Goal: Navigation & Orientation: Find specific page/section

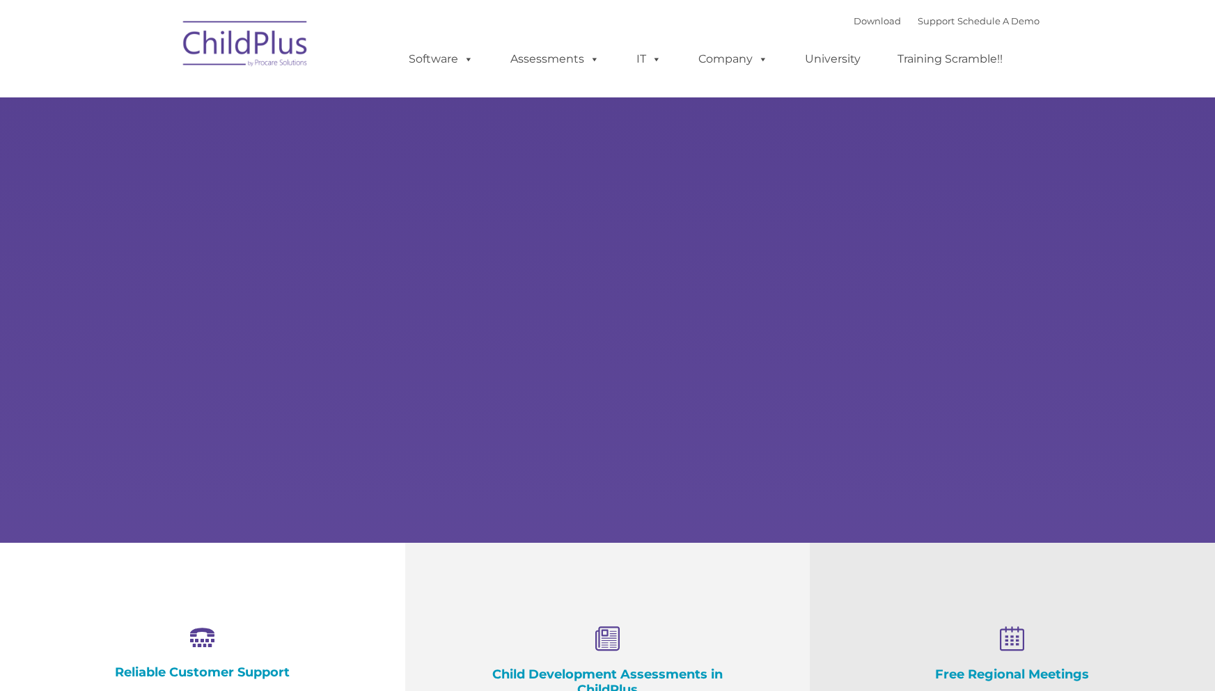
select select "MEDIUM"
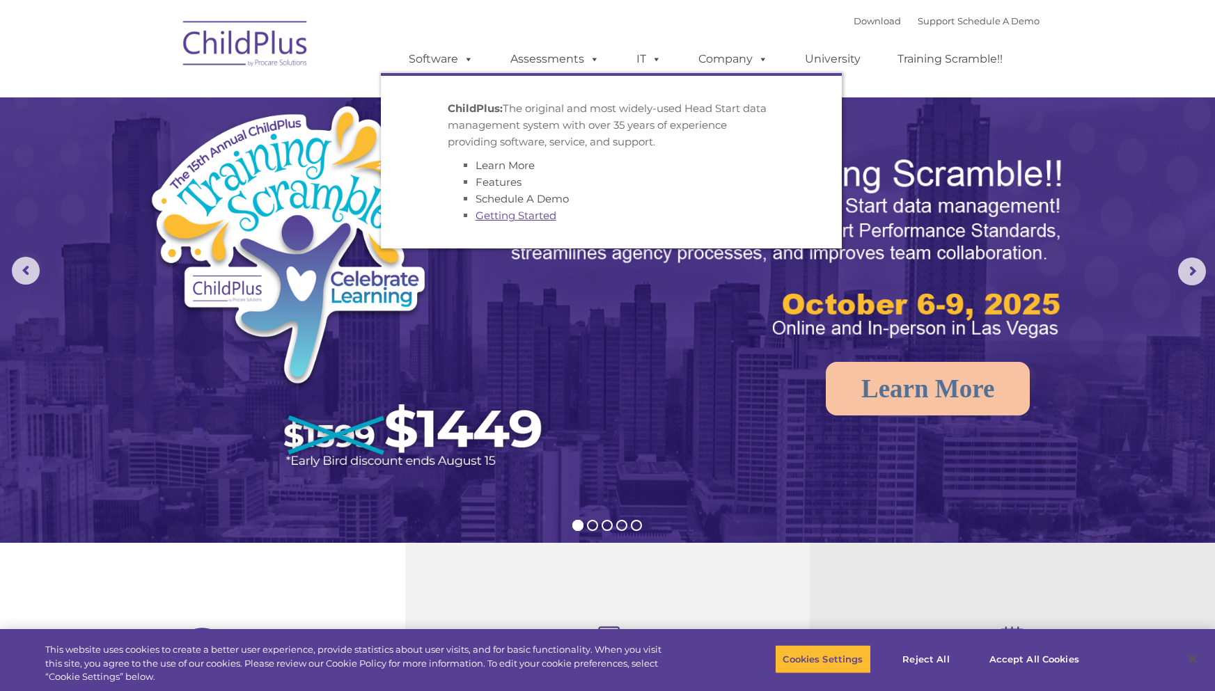
click at [483, 217] on link "Getting Started" at bounding box center [516, 215] width 81 height 13
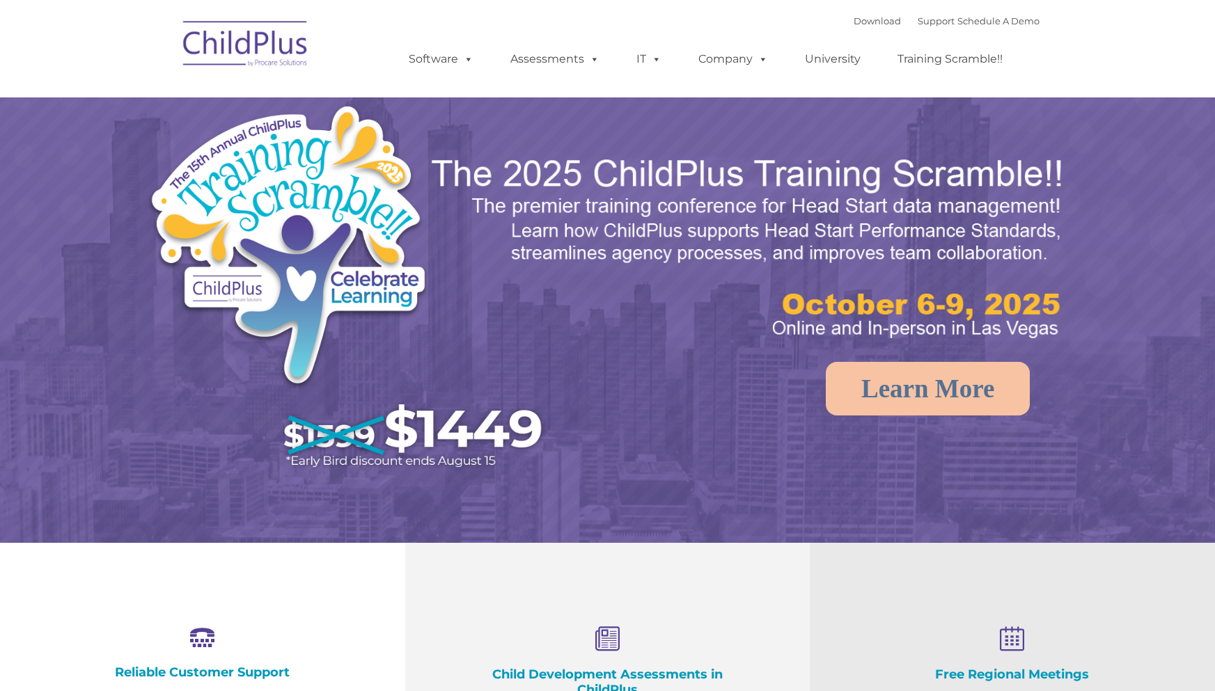
select select "MEDIUM"
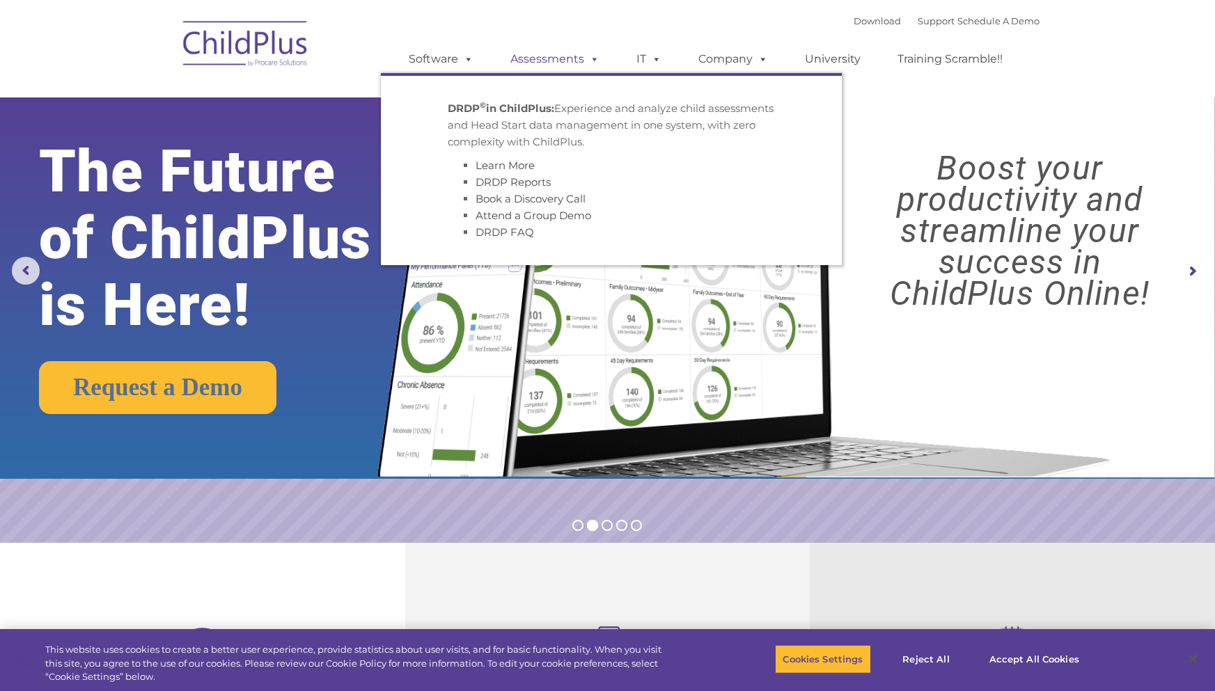
click at [585, 61] on span at bounding box center [591, 58] width 15 height 13
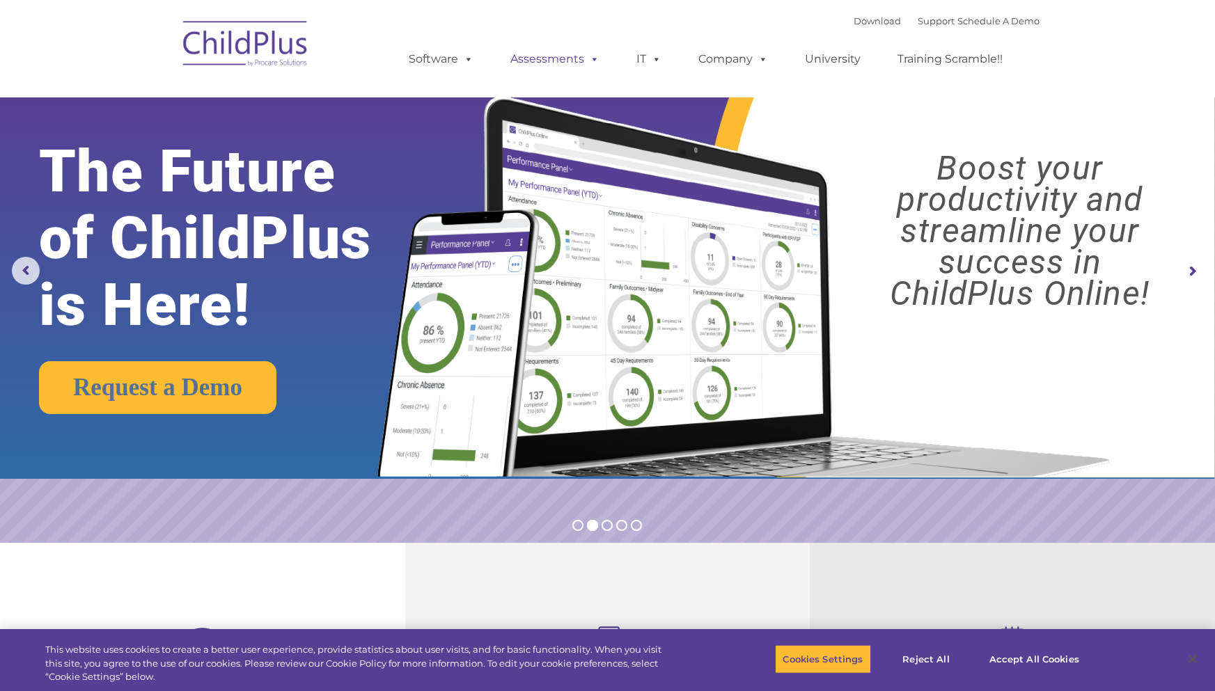
click at [585, 61] on span at bounding box center [591, 58] width 15 height 13
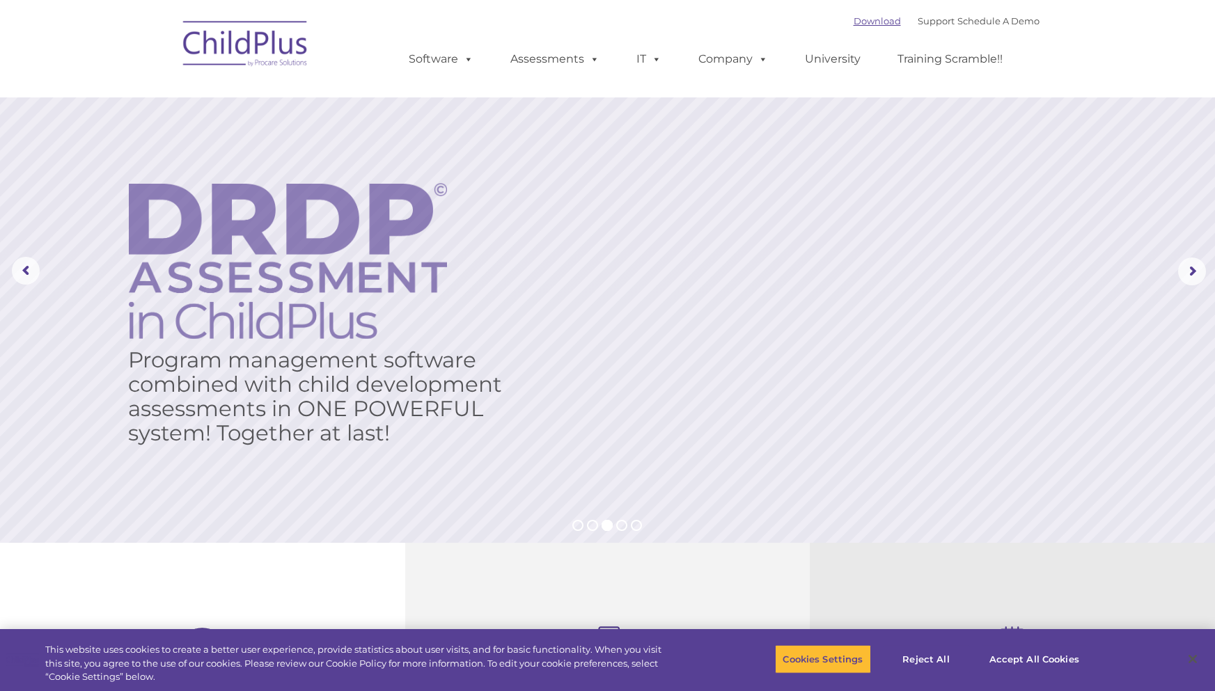
click at [854, 21] on link "Download" at bounding box center [877, 20] width 47 height 11
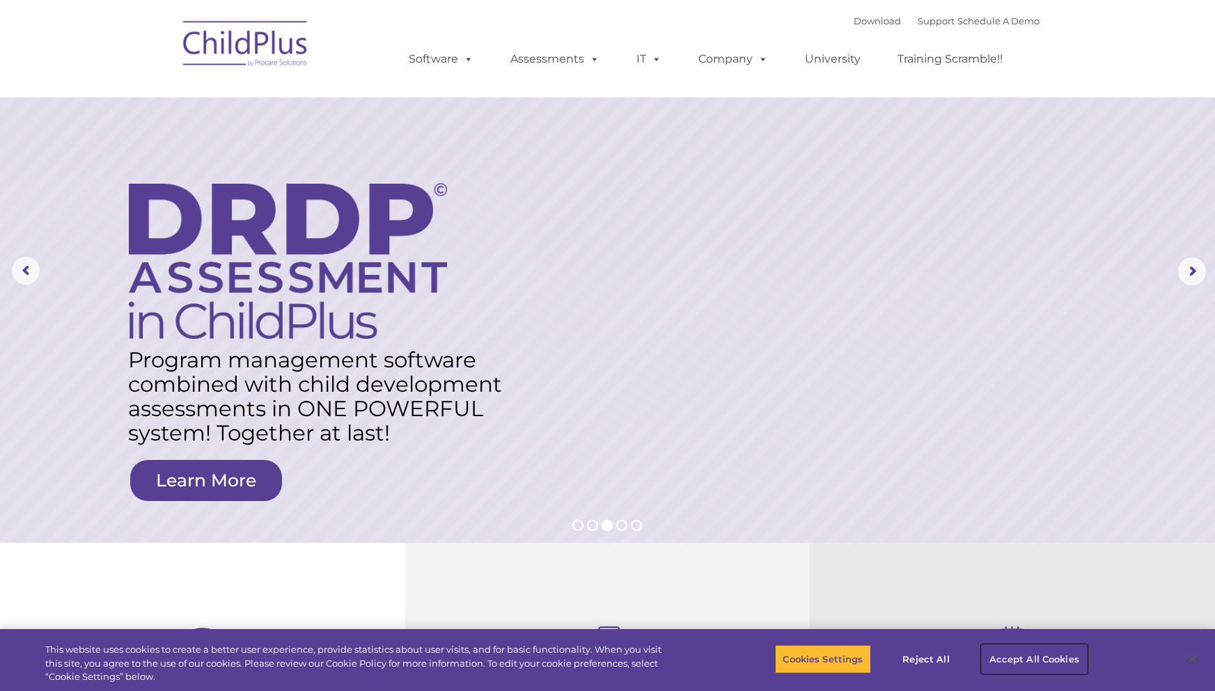
click at [1011, 657] on button "Accept All Cookies" at bounding box center [1034, 659] width 105 height 29
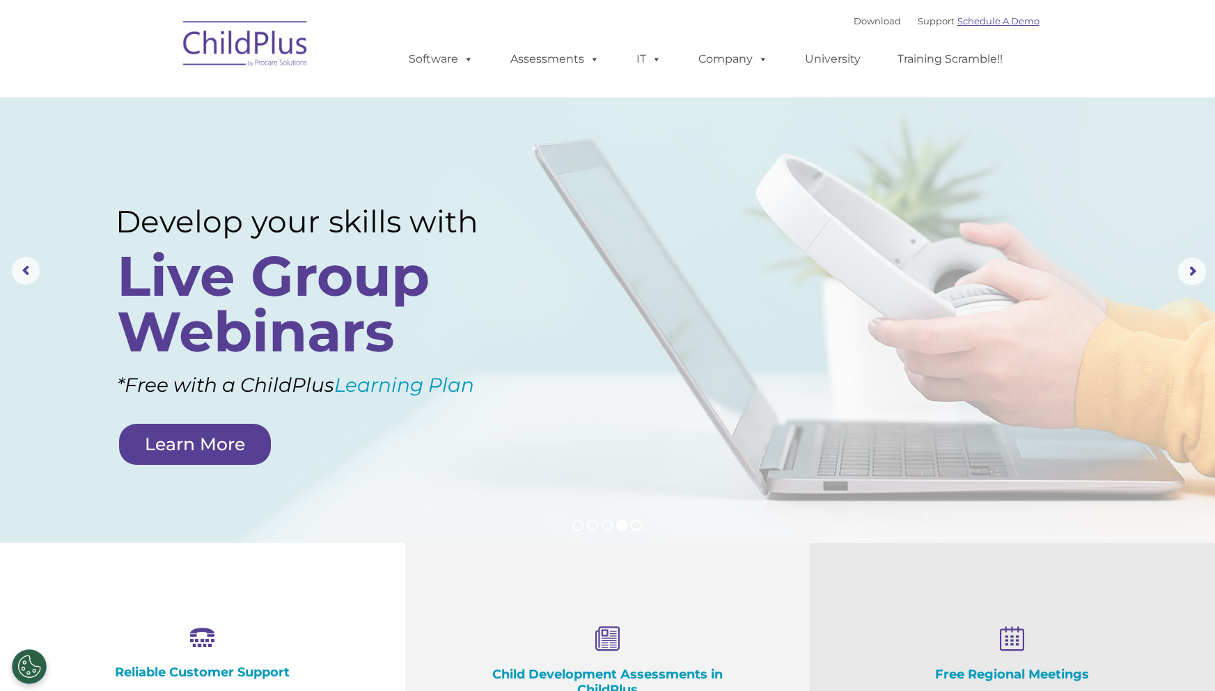
click at [1001, 24] on link "Schedule A Demo" at bounding box center [998, 20] width 82 height 11
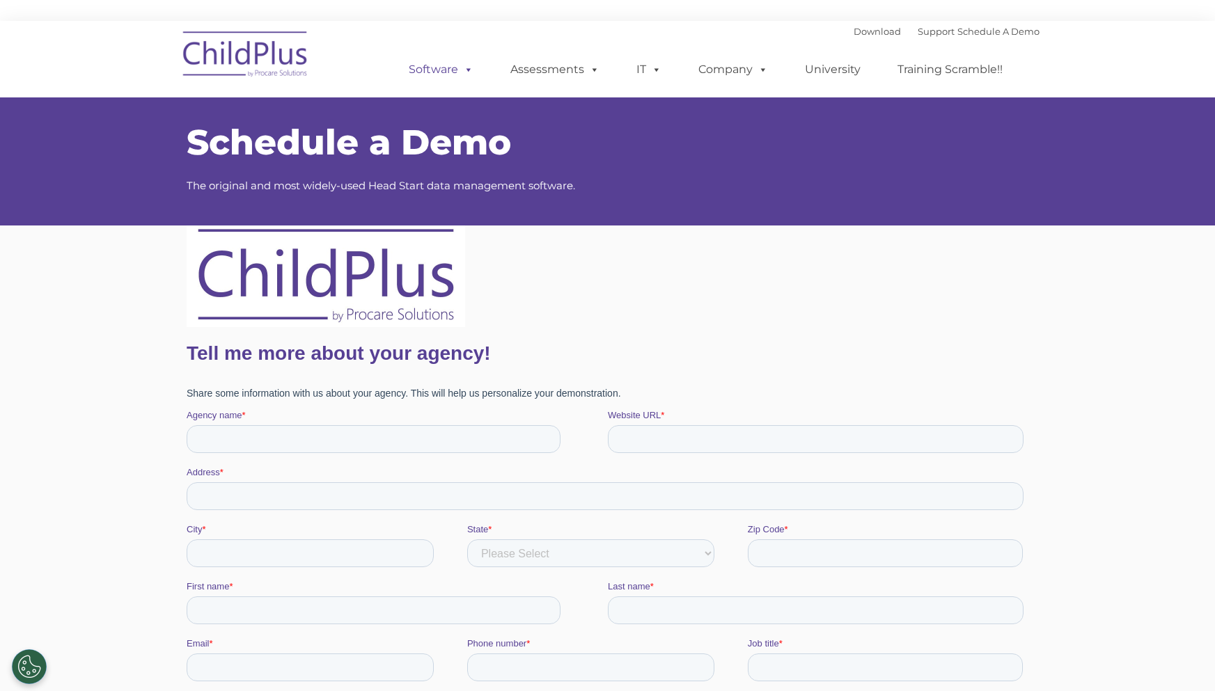
click at [444, 70] on link "Software" at bounding box center [441, 70] width 93 height 28
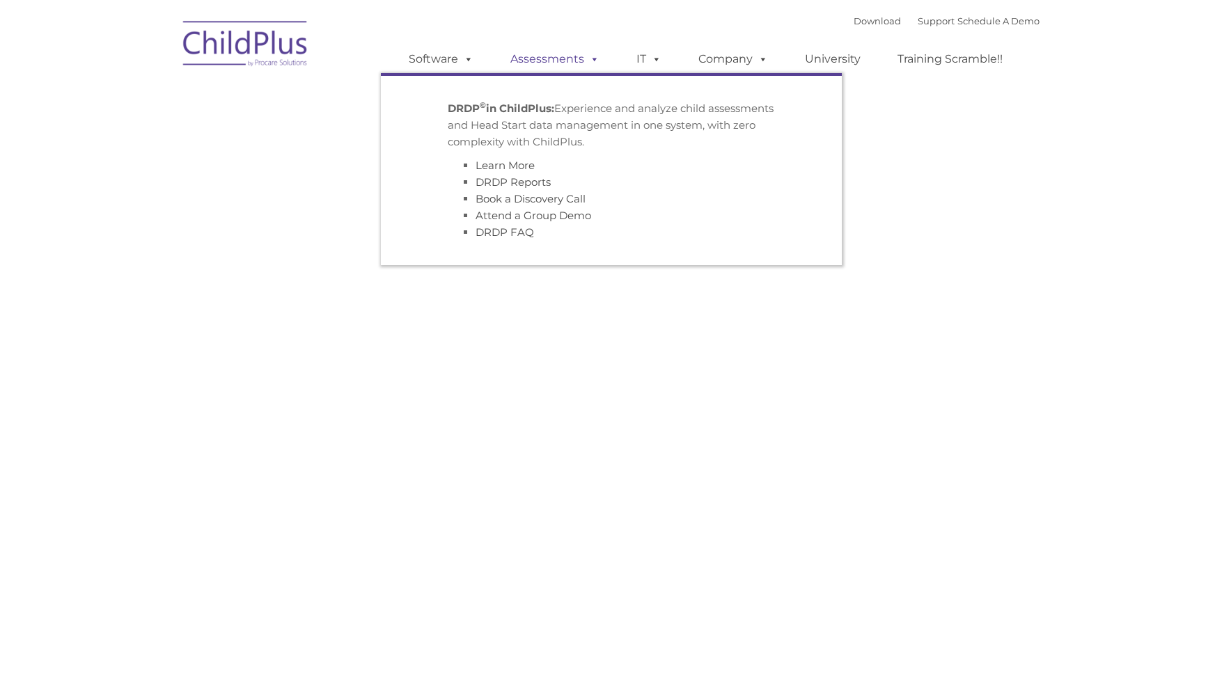
click at [562, 55] on link "Assessments" at bounding box center [554, 59] width 117 height 28
type input ""
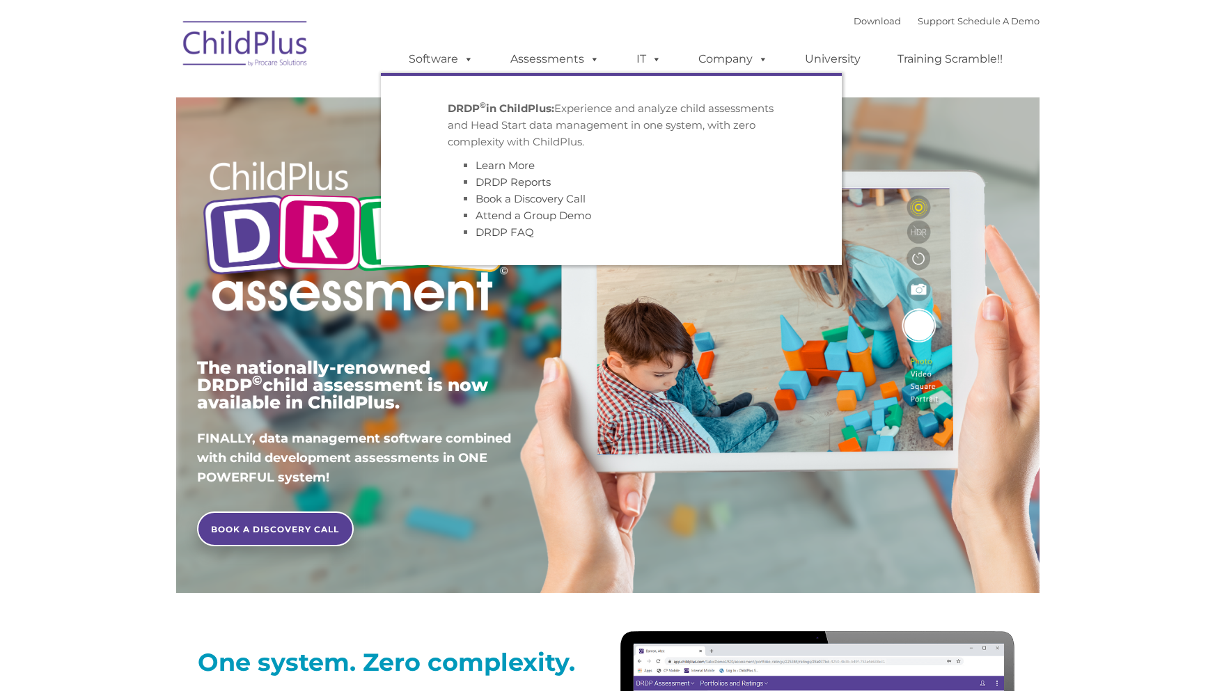
type input ""
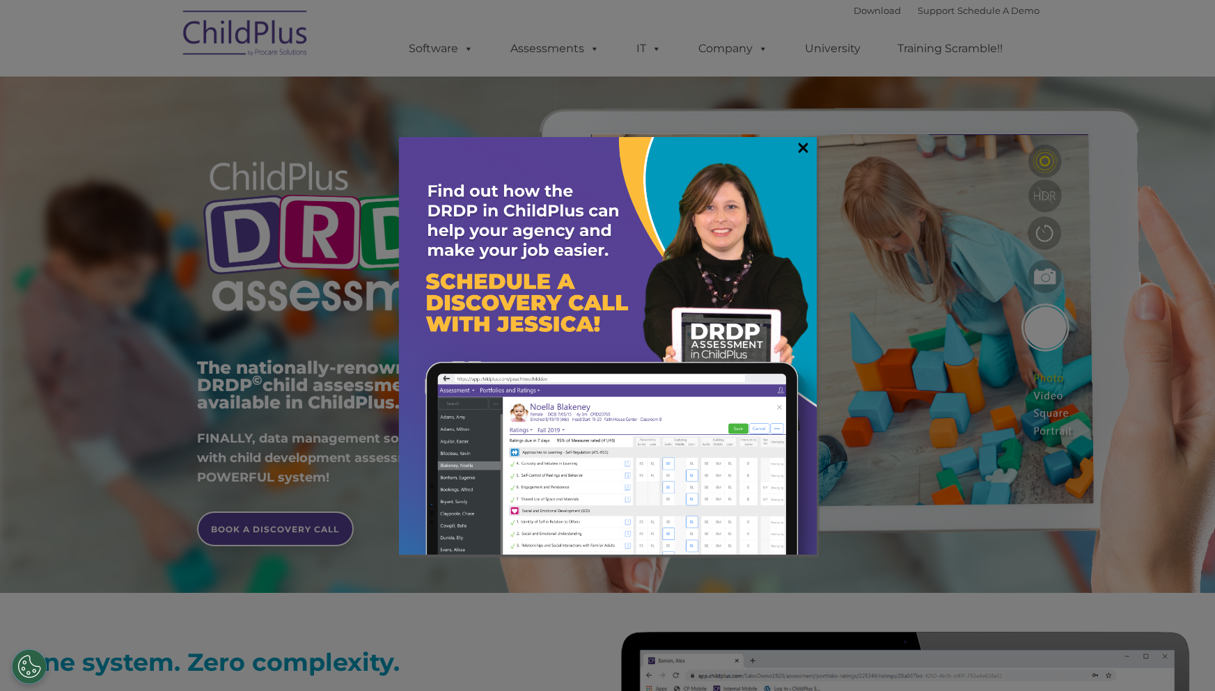
click at [803, 145] on link "×" at bounding box center [803, 148] width 16 height 14
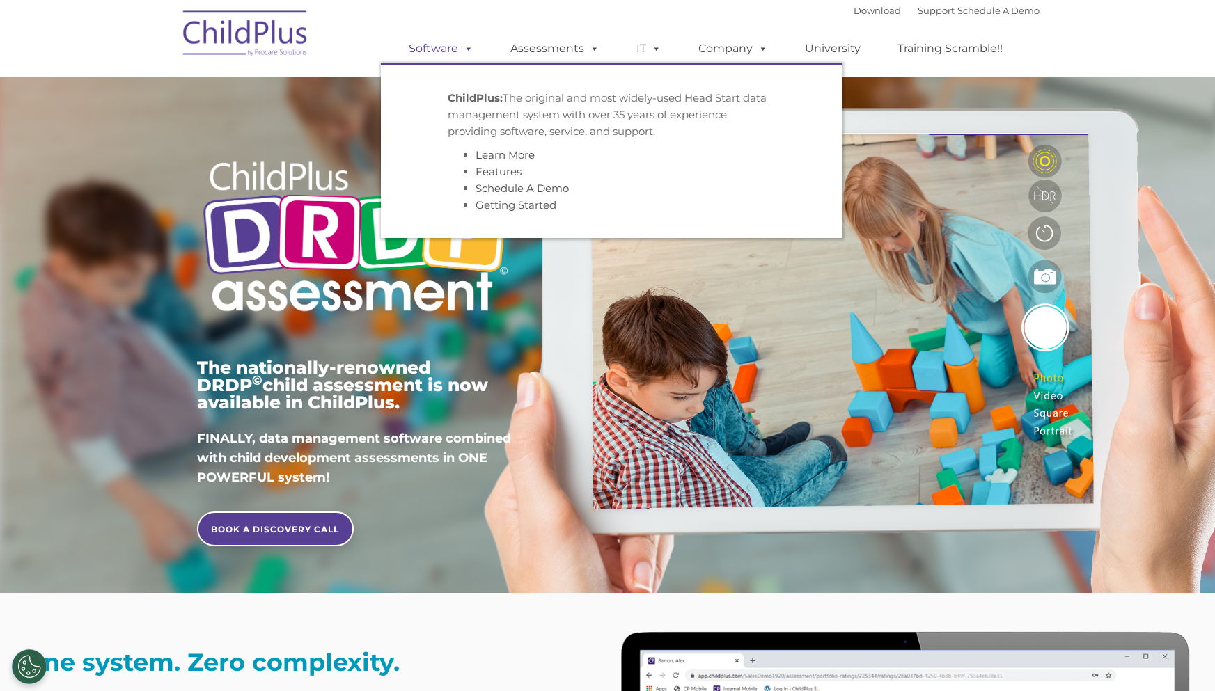
click at [448, 42] on link "Software" at bounding box center [441, 49] width 93 height 28
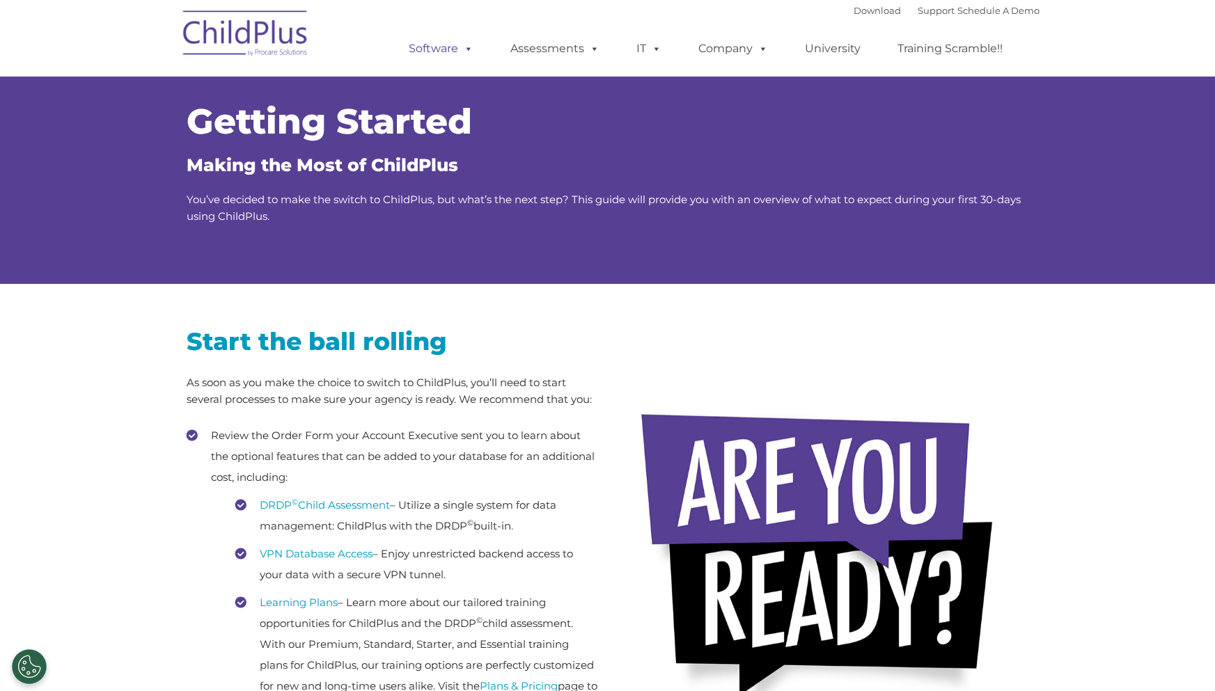
click at [465, 49] on span at bounding box center [465, 48] width 15 height 13
